Goal: Information Seeking & Learning: Learn about a topic

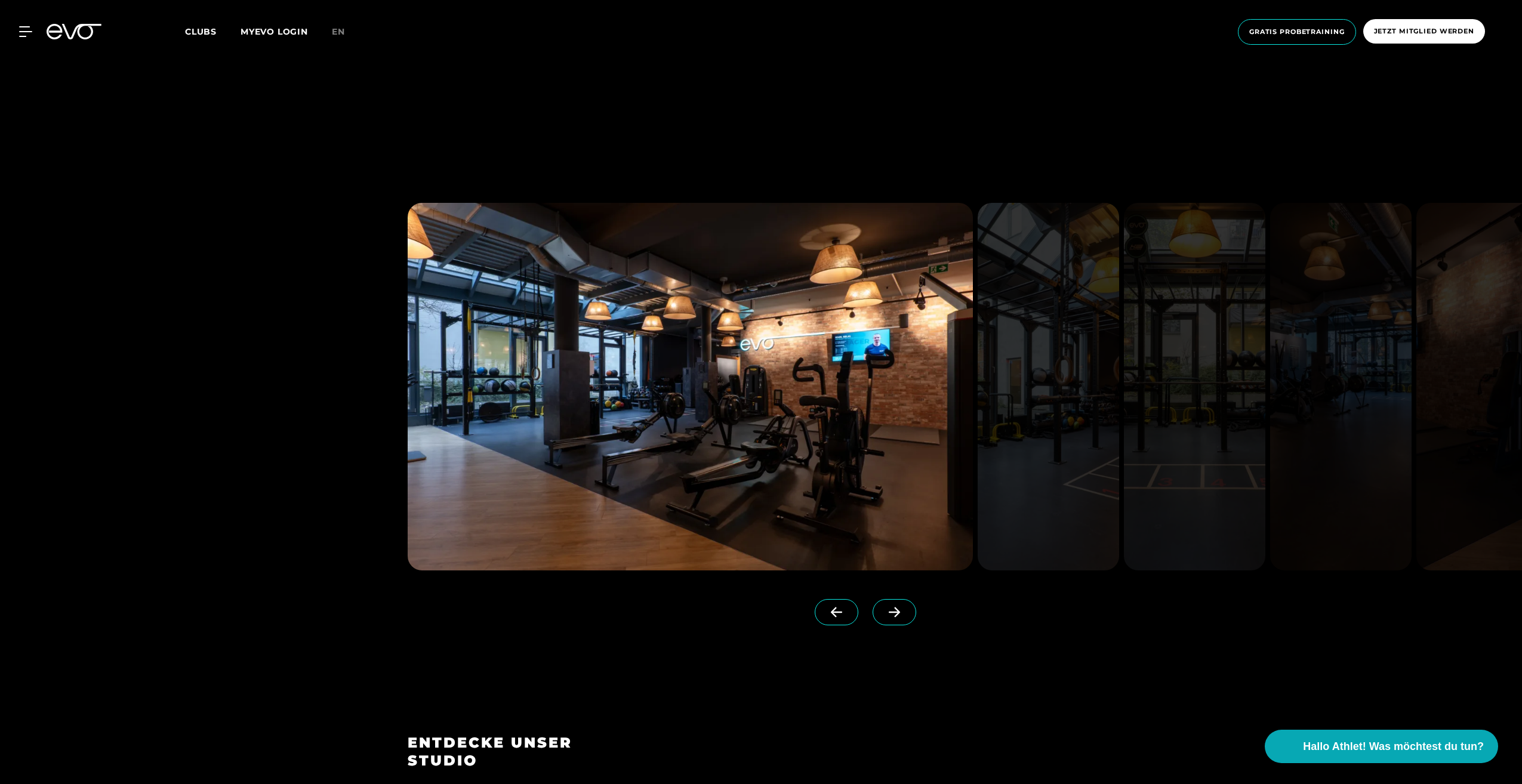
scroll to position [895, 0]
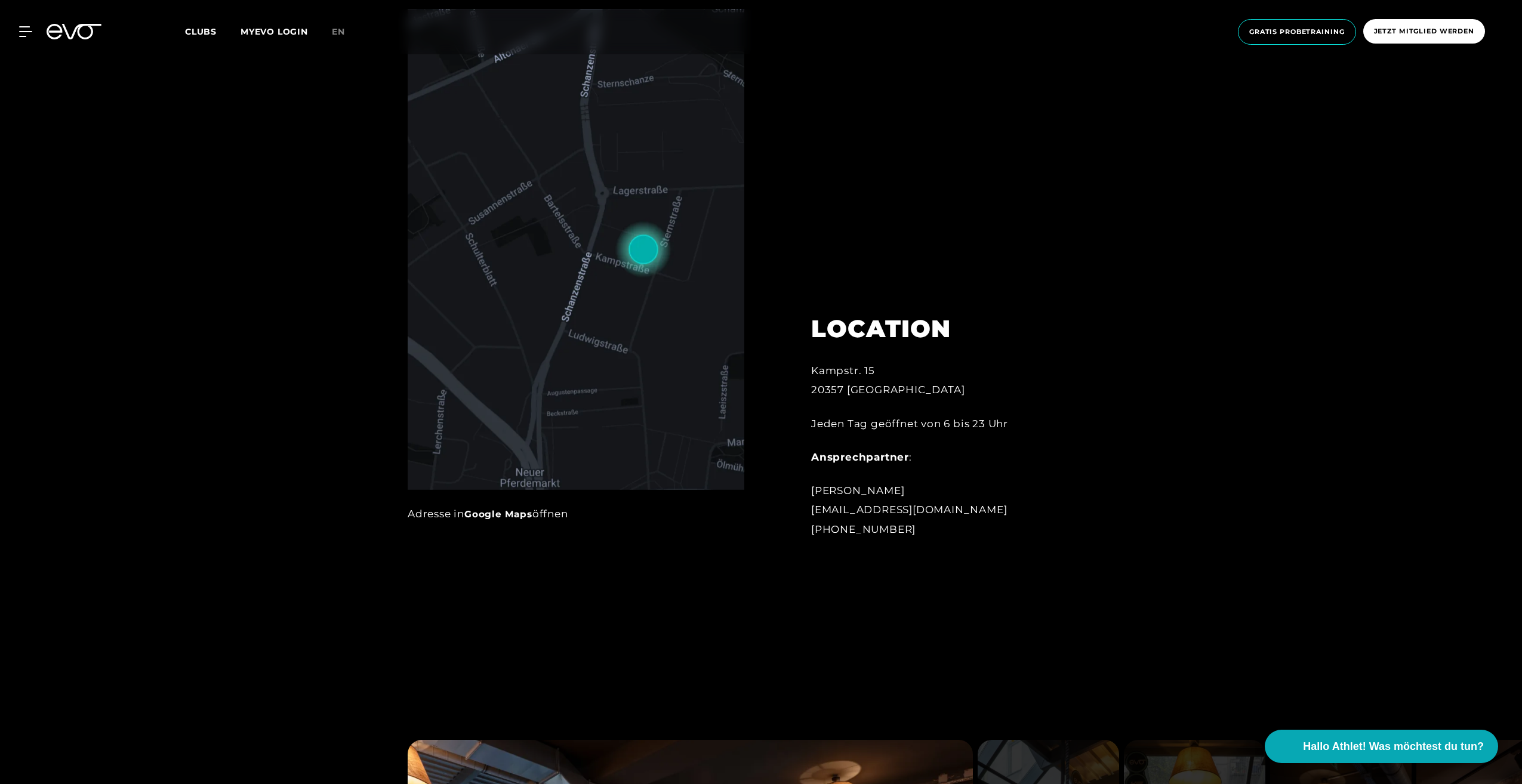
click at [212, 28] on span "Clubs" at bounding box center [201, 32] width 32 height 11
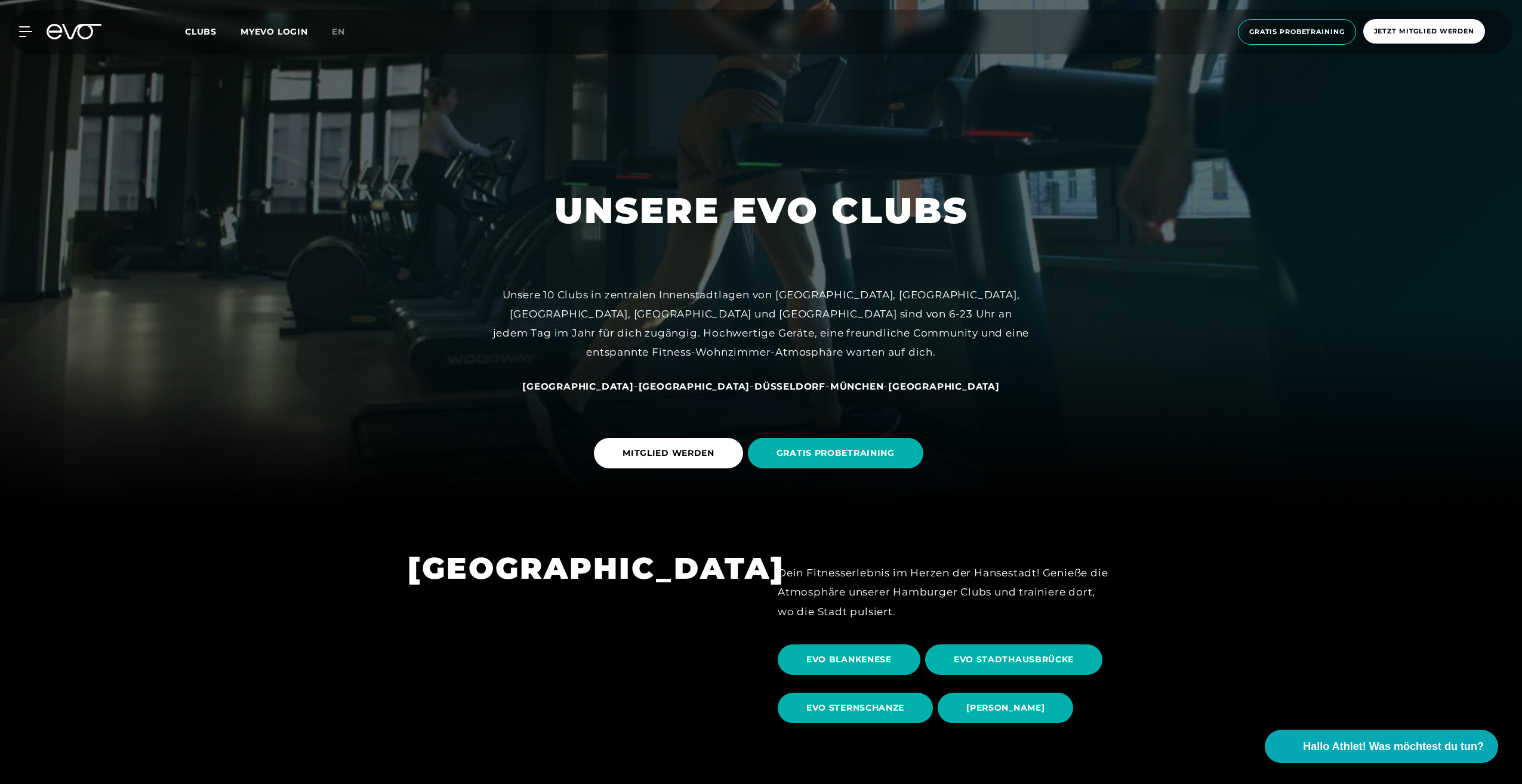
scroll to position [298, 0]
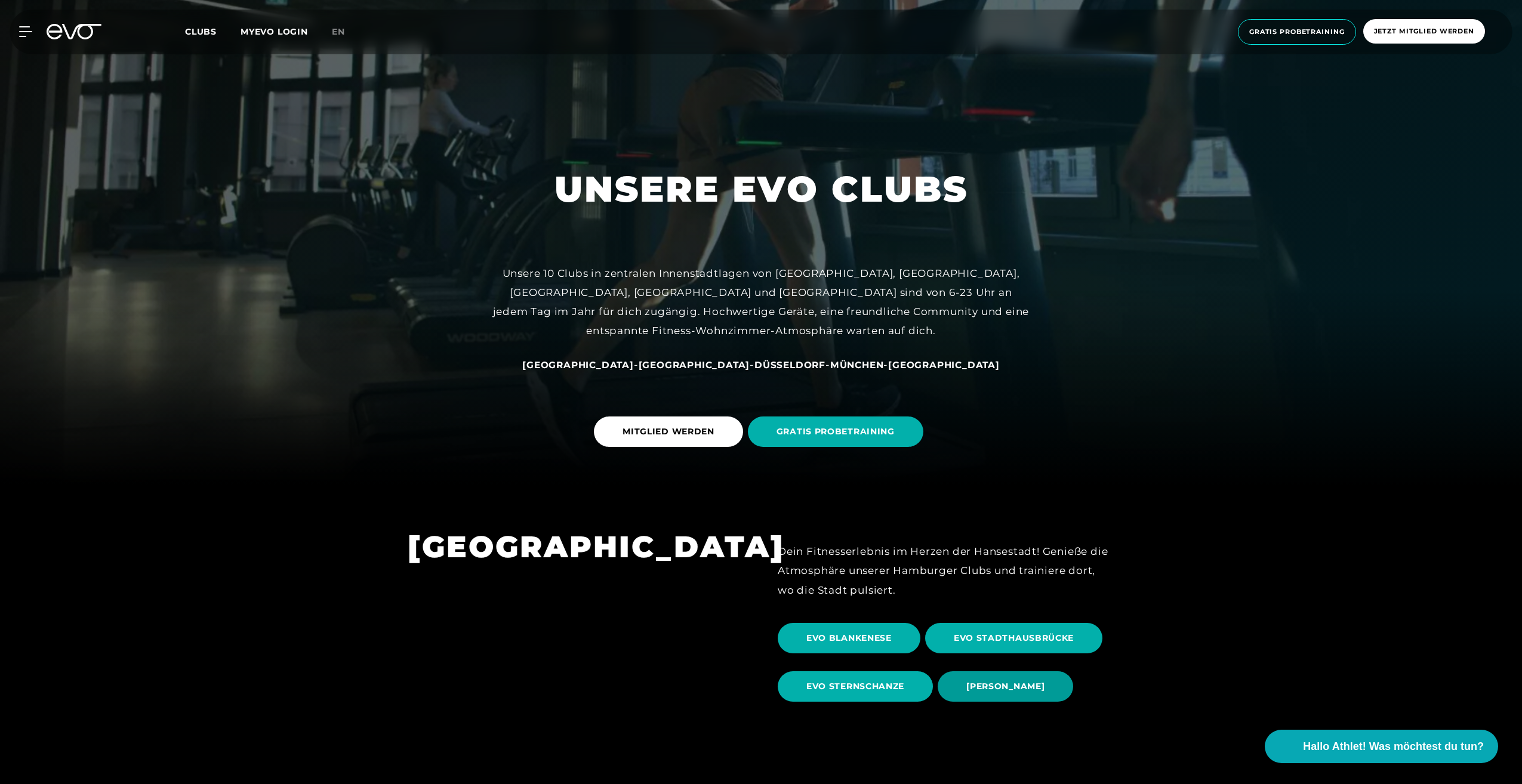
click at [1006, 689] on span "[PERSON_NAME]" at bounding box center [1005, 686] width 78 height 12
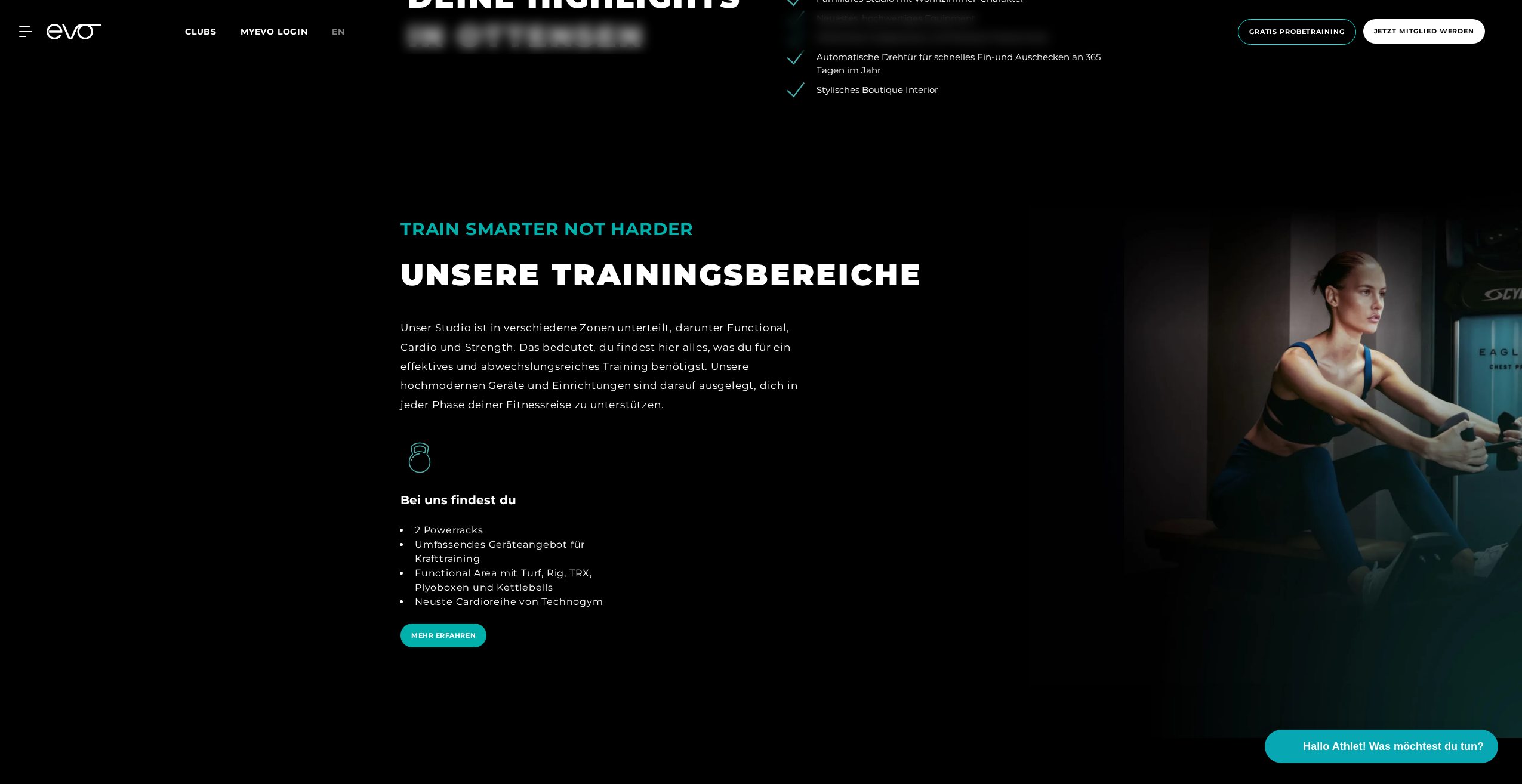
scroll to position [2566, 0]
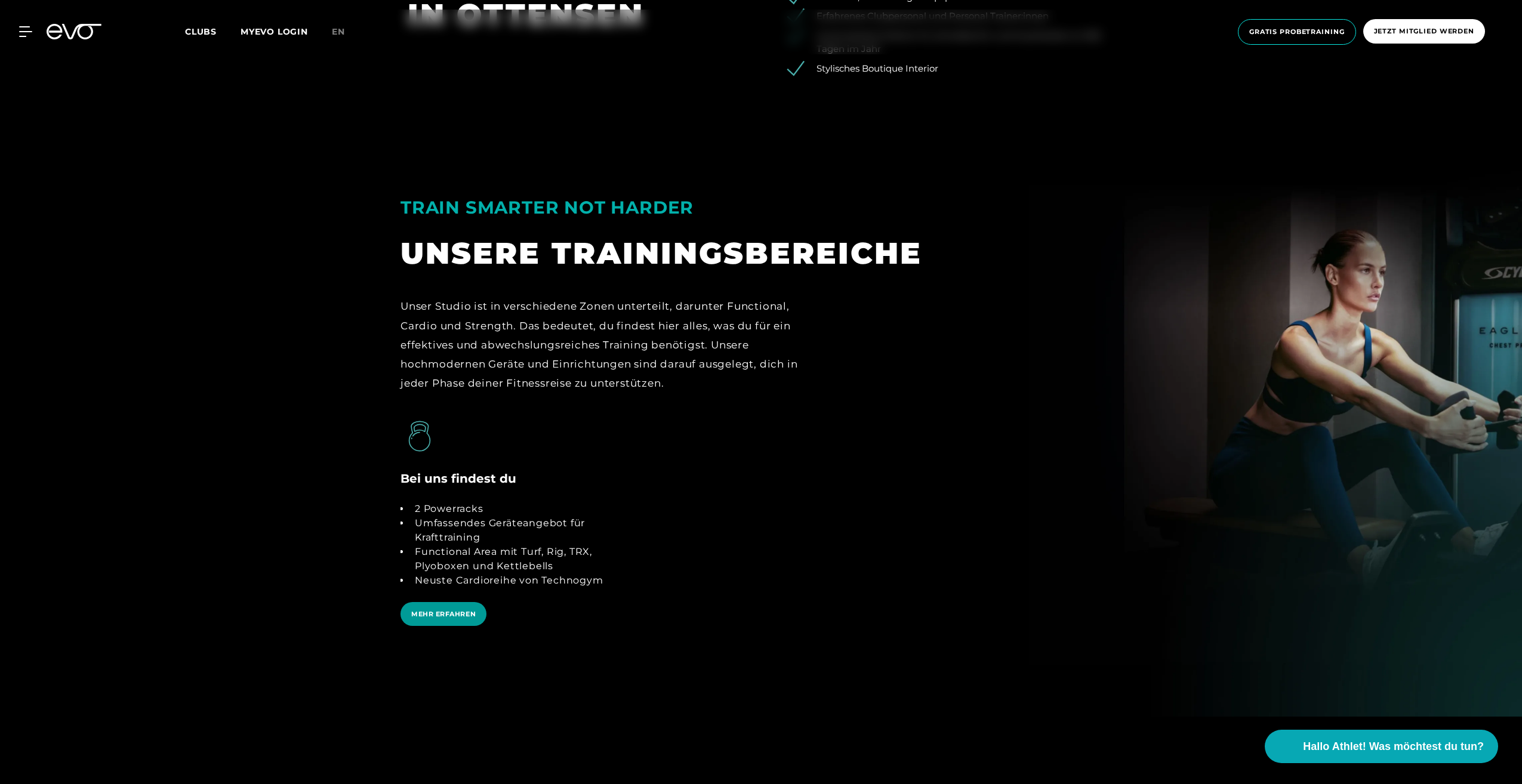
click at [439, 611] on span "MEHR ERFAHREN" at bounding box center [443, 614] width 64 height 10
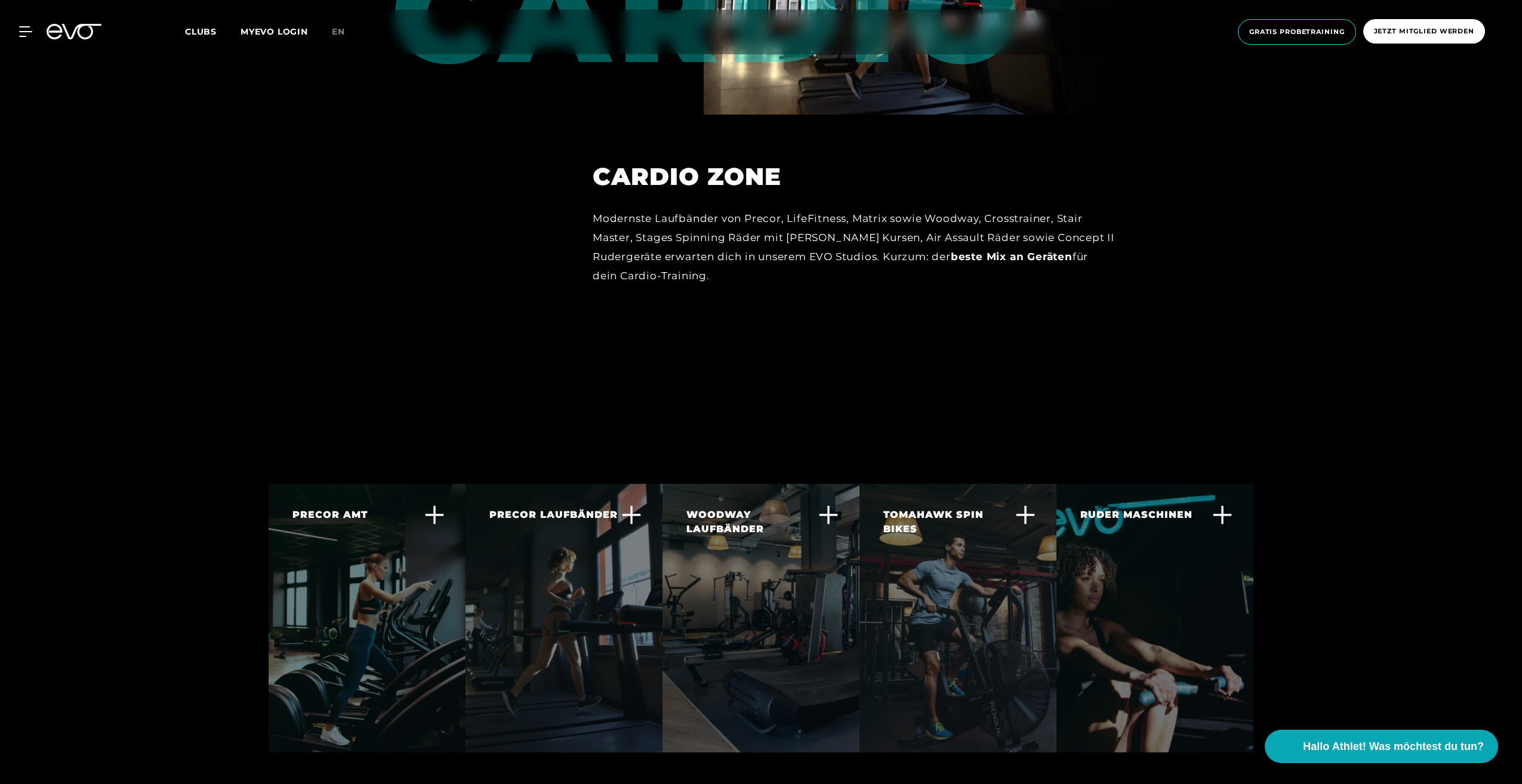
scroll to position [2745, 0]
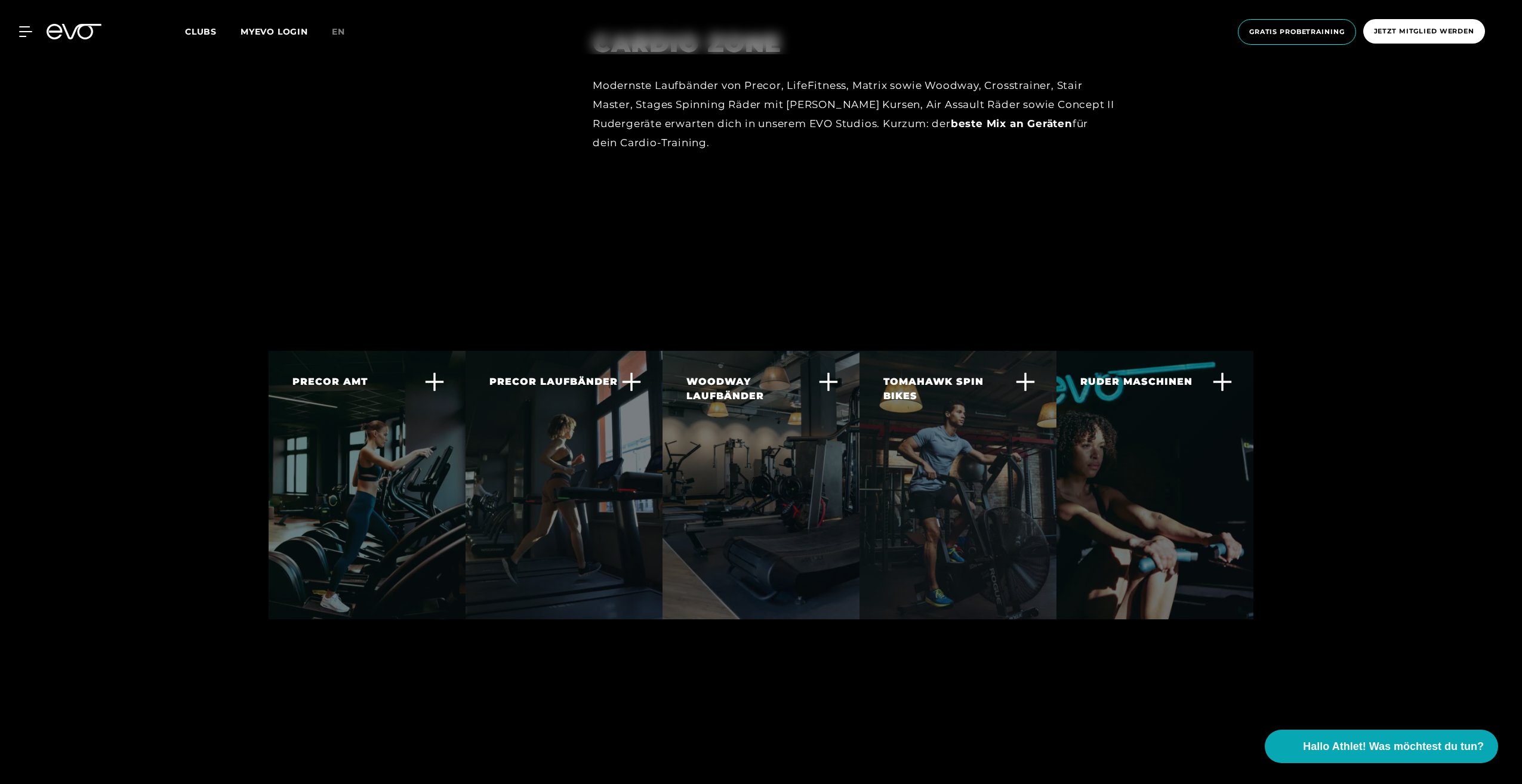
click at [1023, 372] on icon at bounding box center [1026, 382] width 20 height 20
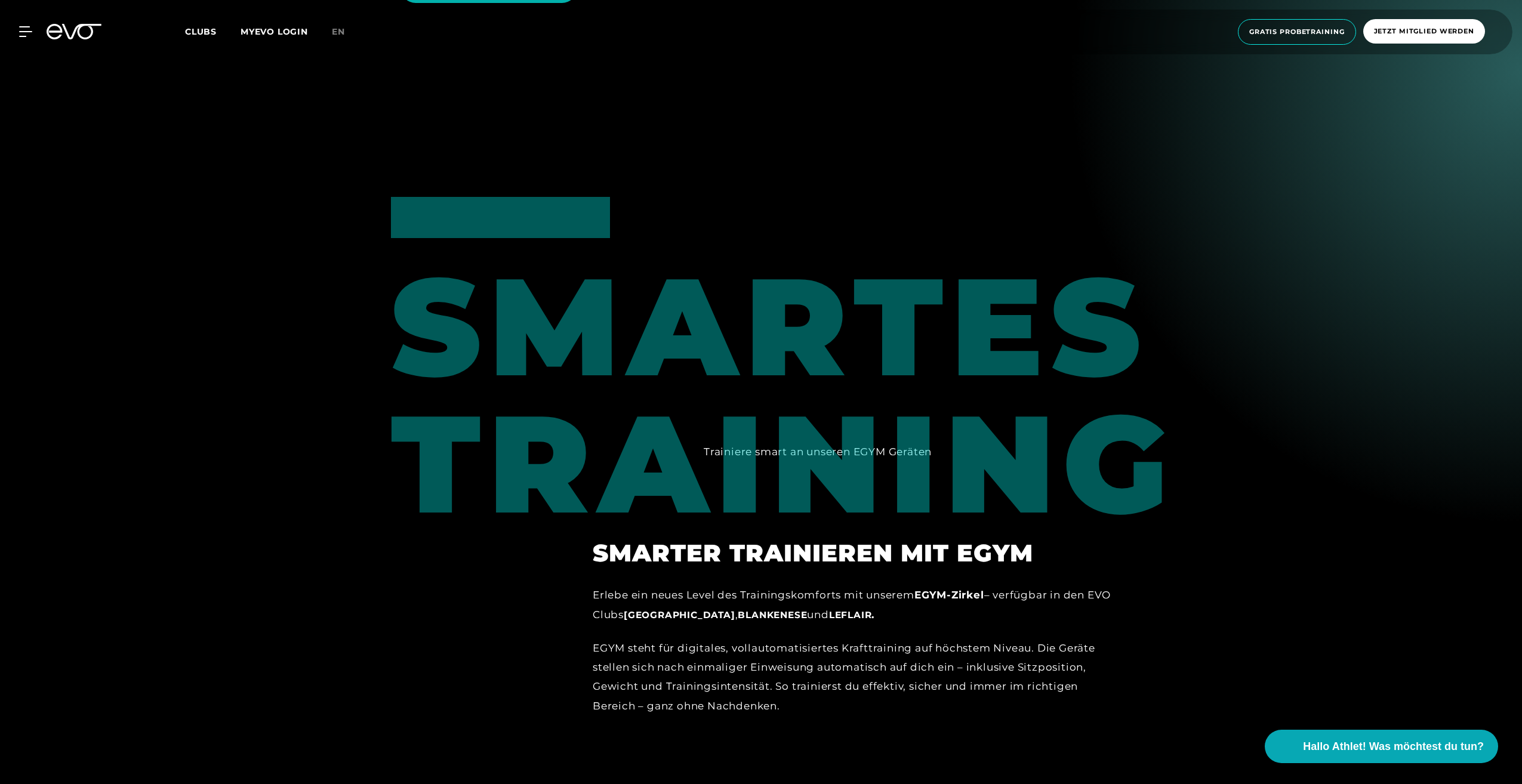
scroll to position [1223, 0]
